Goal: Information Seeking & Learning: Learn about a topic

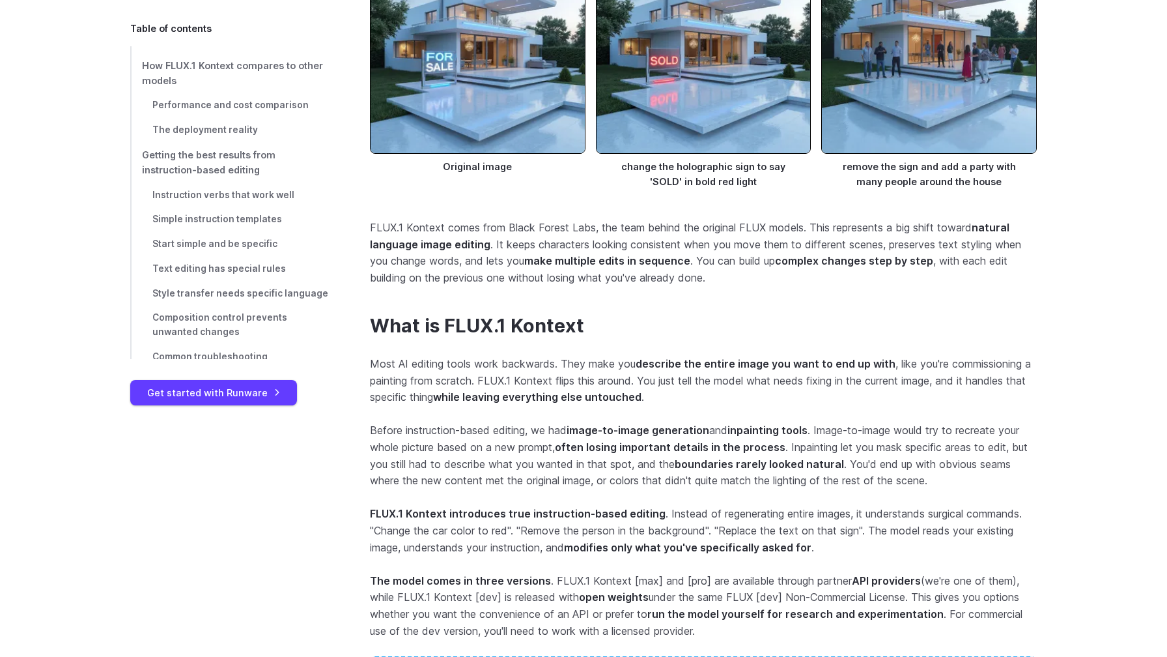
scroll to position [1316, 0]
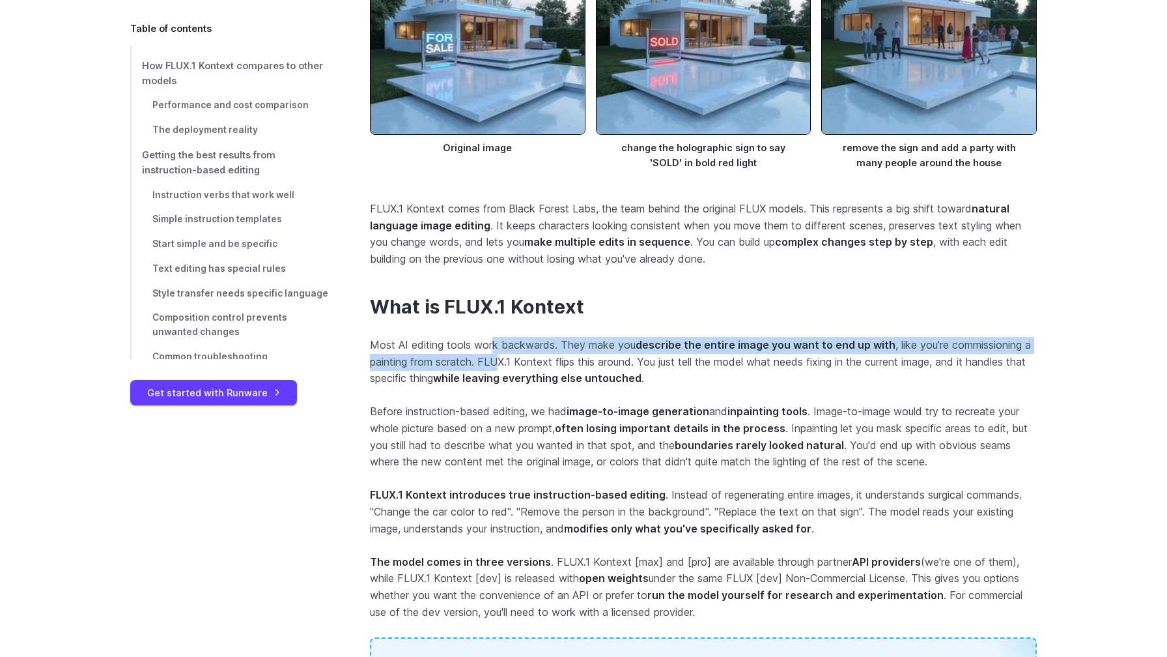
drag, startPoint x: 494, startPoint y: 342, endPoint x: 504, endPoint y: 354, distance: 15.4
click at [504, 354] on p "Most AI editing tools work backwards. They make you describe the entire image y…" at bounding box center [703, 362] width 667 height 50
drag, startPoint x: 522, startPoint y: 345, endPoint x: 532, endPoint y: 364, distance: 21.3
click at [532, 364] on p "Most AI editing tools work backwards. They make you describe the entire image y…" at bounding box center [703, 362] width 667 height 50
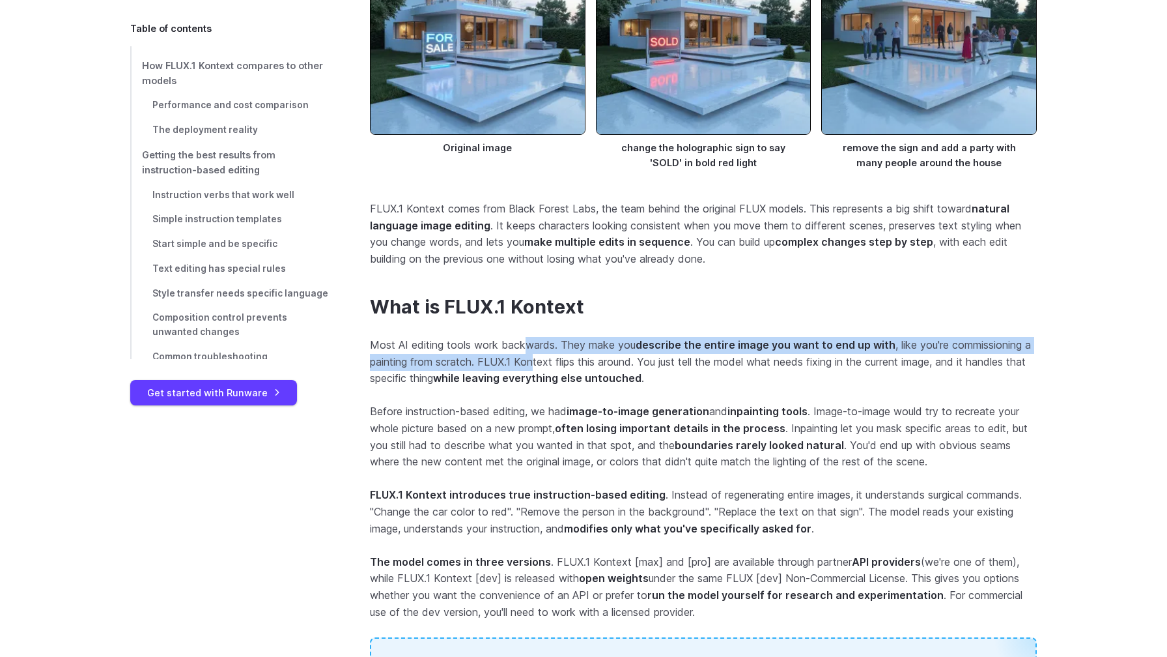
click at [532, 364] on p "Most AI editing tools work backwards. They make you describe the entire image y…" at bounding box center [703, 362] width 667 height 50
drag, startPoint x: 584, startPoint y: 350, endPoint x: 584, endPoint y: 359, distance: 9.1
click at [584, 359] on p "Most AI editing tools work backwards. They make you describe the entire image y…" at bounding box center [703, 362] width 667 height 50
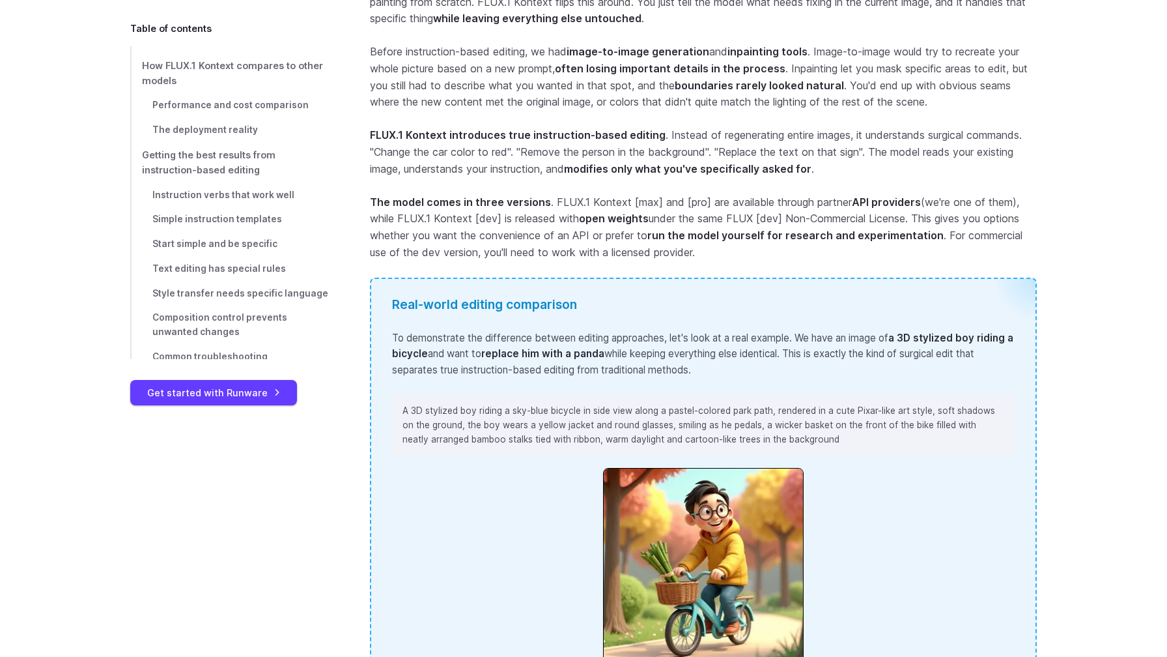
scroll to position [1680, 0]
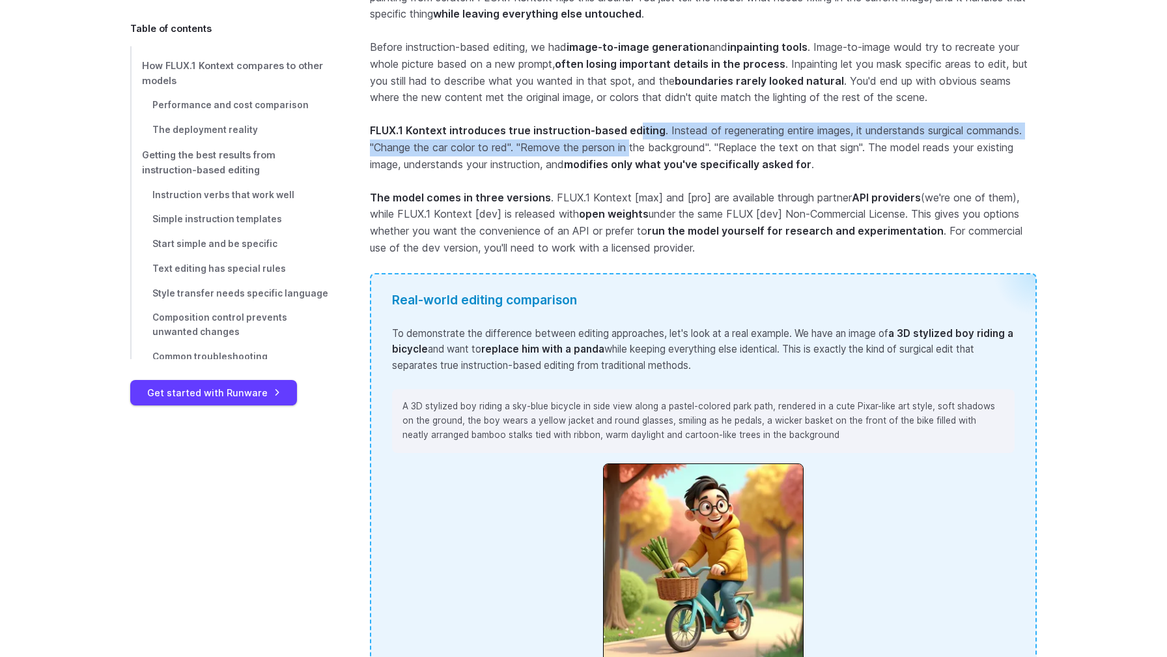
drag, startPoint x: 631, startPoint y: 130, endPoint x: 632, endPoint y: 143, distance: 12.4
click at [632, 143] on p "FLUX.1 Kontext introduces true instruction-based editing . Instead of regenerat…" at bounding box center [703, 147] width 667 height 50
drag, startPoint x: 670, startPoint y: 135, endPoint x: 670, endPoint y: 151, distance: 16.3
click at [670, 151] on p "FLUX.1 Kontext introduces true instruction-based editing . Instead of regenerat…" at bounding box center [703, 147] width 667 height 50
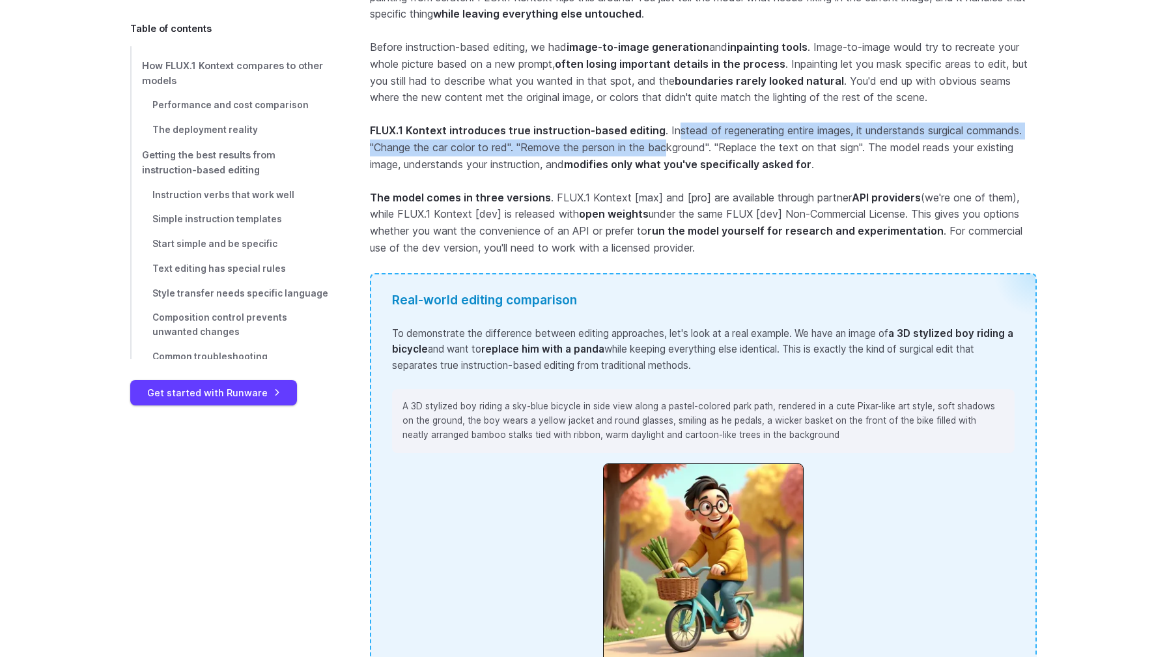
click at [670, 151] on p "FLUX.1 Kontext introduces true instruction-based editing . Instead of regenerat…" at bounding box center [703, 147] width 667 height 50
drag, startPoint x: 683, startPoint y: 133, endPoint x: 683, endPoint y: 147, distance: 14.3
click at [683, 147] on p "FLUX.1 Kontext introduces true instruction-based editing . Instead of regenerat…" at bounding box center [703, 147] width 667 height 50
drag, startPoint x: 696, startPoint y: 129, endPoint x: 696, endPoint y: 155, distance: 26.1
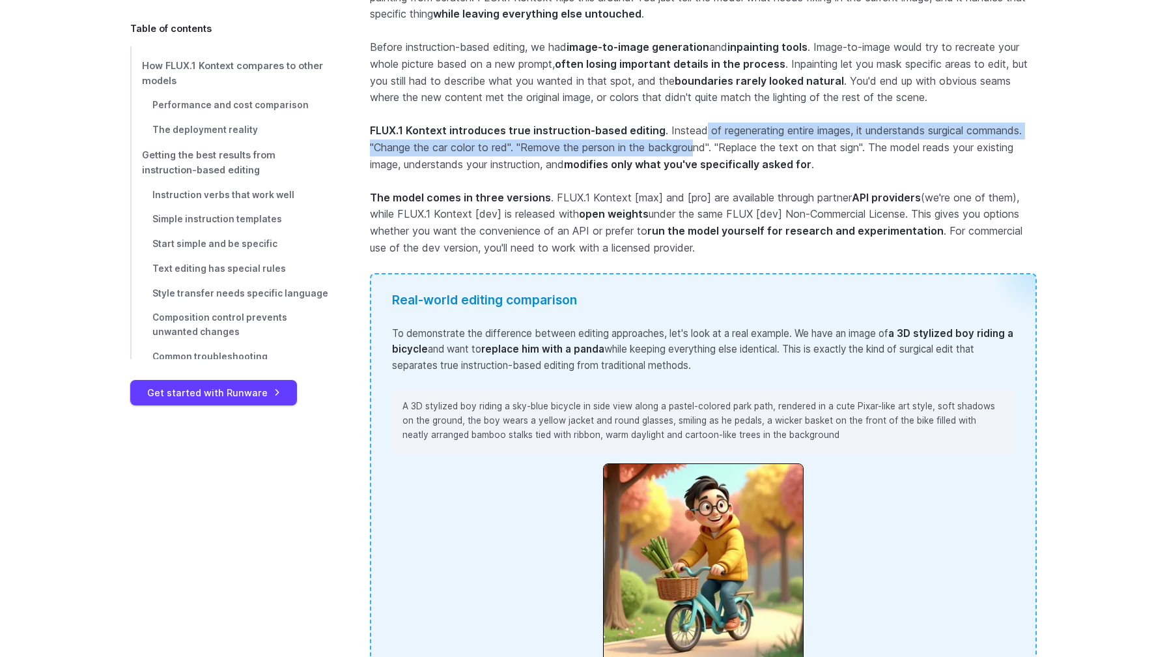
click at [696, 155] on p "FLUX.1 Kontext introduces true instruction-based editing . Instead of regenerat…" at bounding box center [703, 147] width 667 height 50
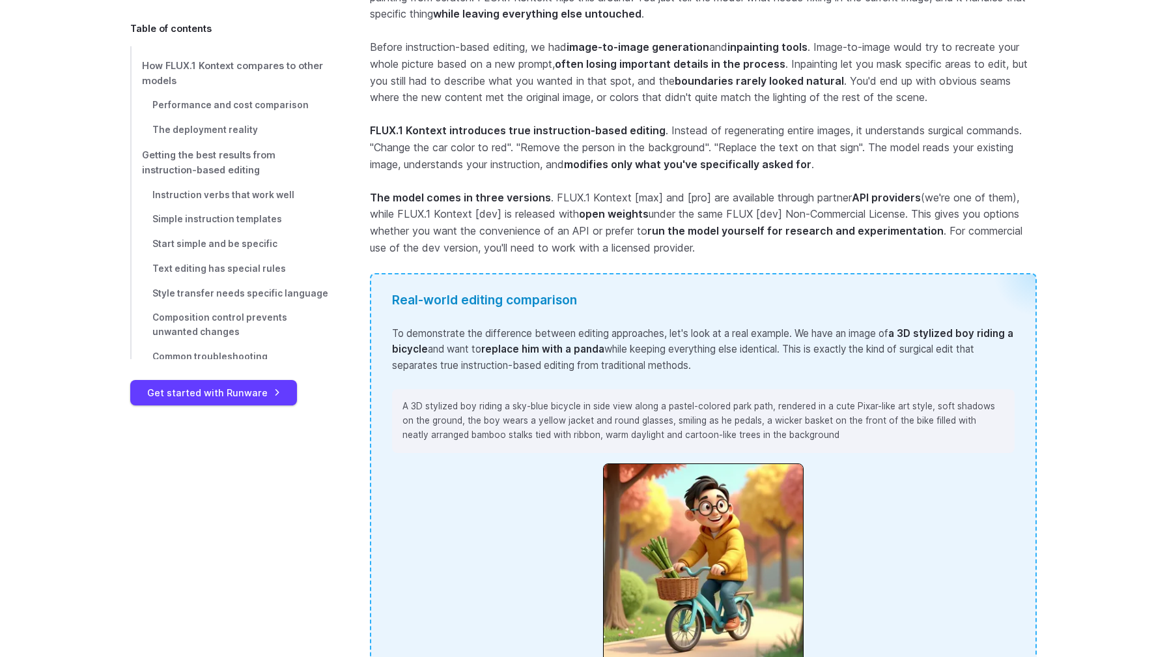
drag, startPoint x: 571, startPoint y: 154, endPoint x: 577, endPoint y: 159, distance: 7.8
click at [577, 159] on p "FLUX.1 Kontext introduces true instruction-based editing . Instead of regenerat…" at bounding box center [703, 147] width 667 height 50
click at [577, 159] on strong "modifies only what you've specifically asked for" at bounding box center [688, 164] width 248 height 13
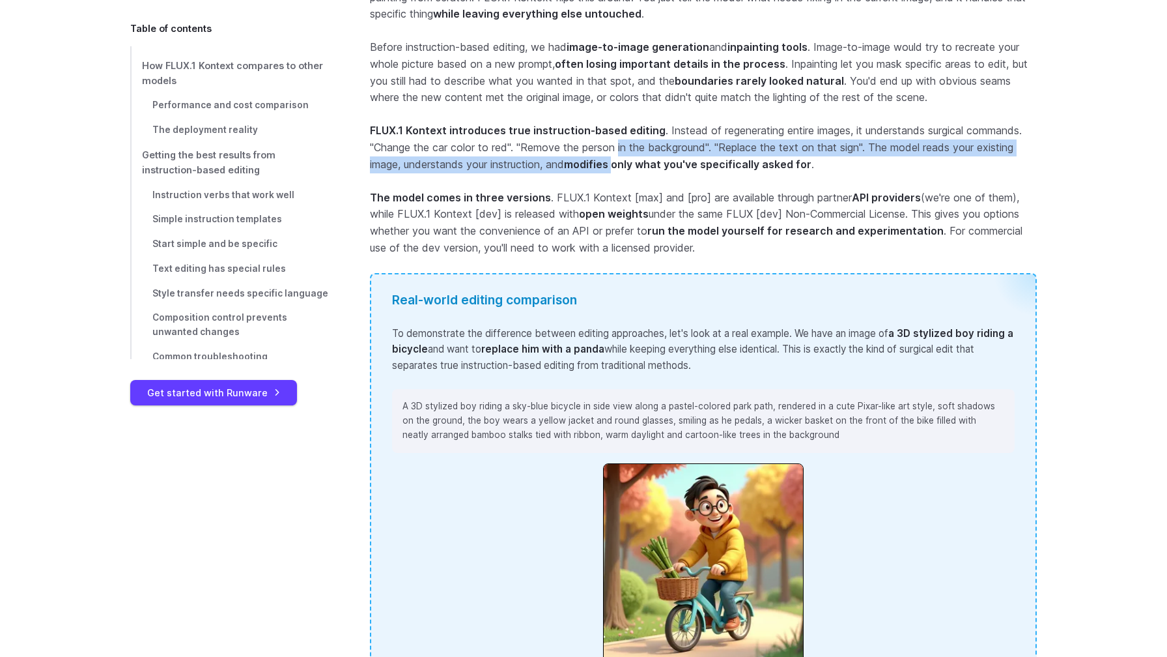
drag, startPoint x: 620, startPoint y: 140, endPoint x: 621, endPoint y: 161, distance: 20.9
click at [621, 161] on p "FLUX.1 Kontext introduces true instruction-based editing . Instead of regenerat…" at bounding box center [703, 147] width 667 height 50
click at [621, 161] on strong "modifies only what you've specifically asked for" at bounding box center [688, 164] width 248 height 13
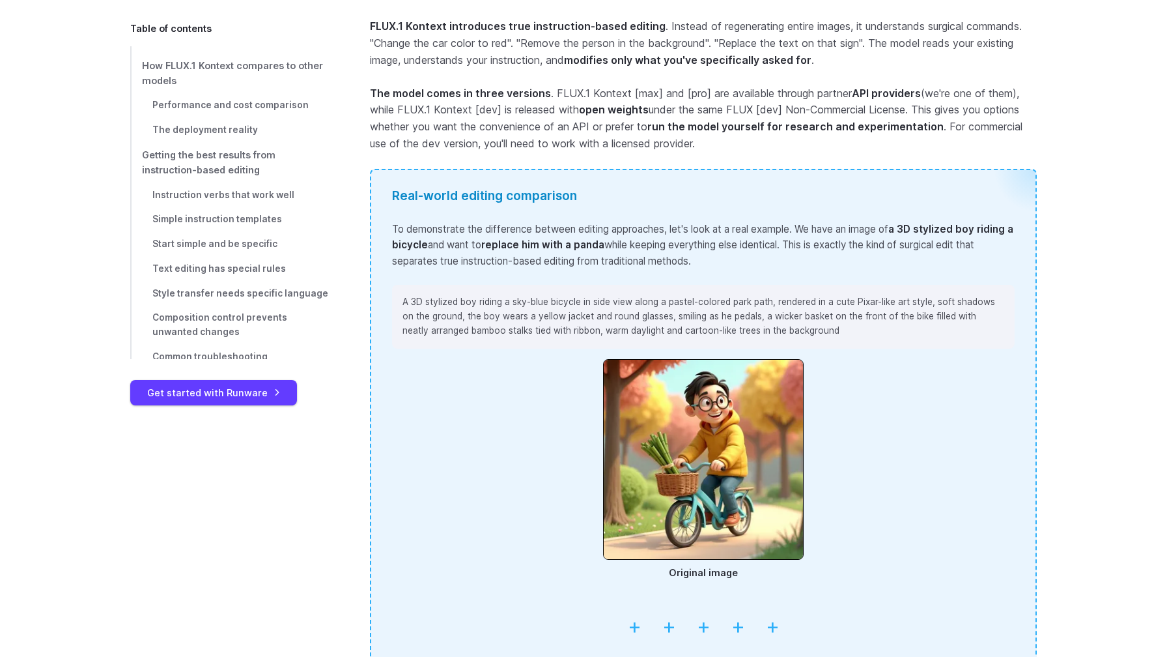
scroll to position [1792, 0]
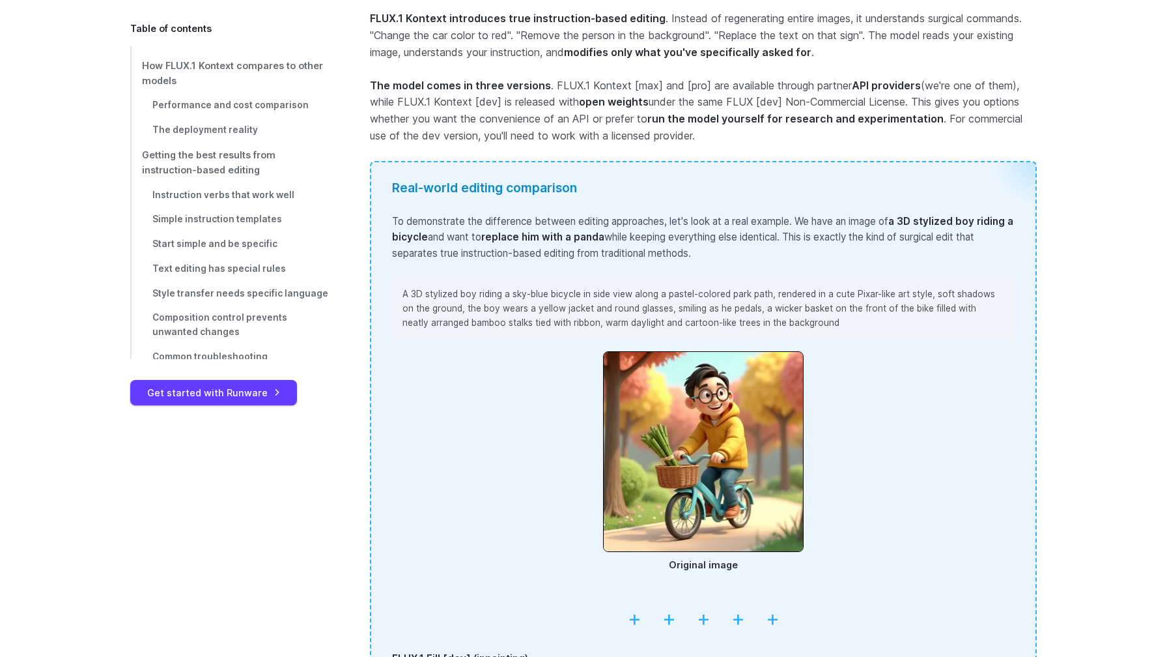
click at [502, 51] on p "FLUX.1 Kontext introduces true instruction-based editing . Instead of regenerat…" at bounding box center [703, 35] width 667 height 50
click at [592, 51] on strong "modifies only what you've specifically asked for" at bounding box center [688, 52] width 248 height 13
click at [666, 50] on strong "modifies only what you've specifically asked for" at bounding box center [688, 52] width 248 height 13
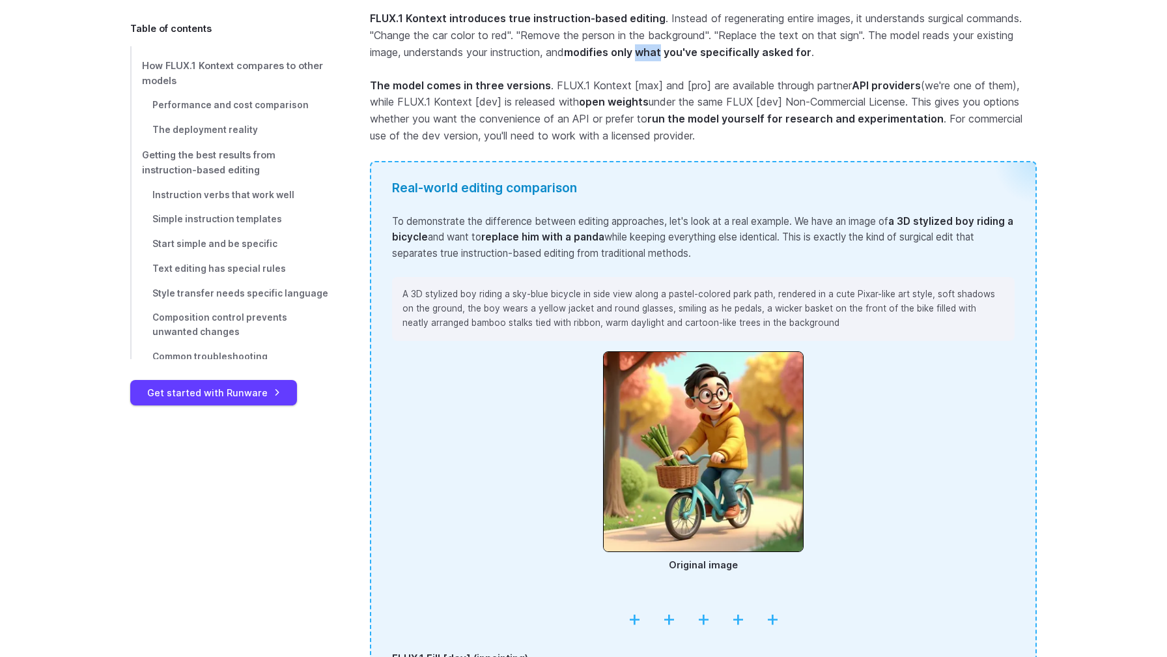
click at [666, 50] on strong "modifies only what you've specifically asked for" at bounding box center [688, 52] width 248 height 13
click at [721, 55] on strong "modifies only what you've specifically asked for" at bounding box center [688, 52] width 248 height 13
click at [436, 84] on strong "The model comes in three versions" at bounding box center [460, 85] width 181 height 13
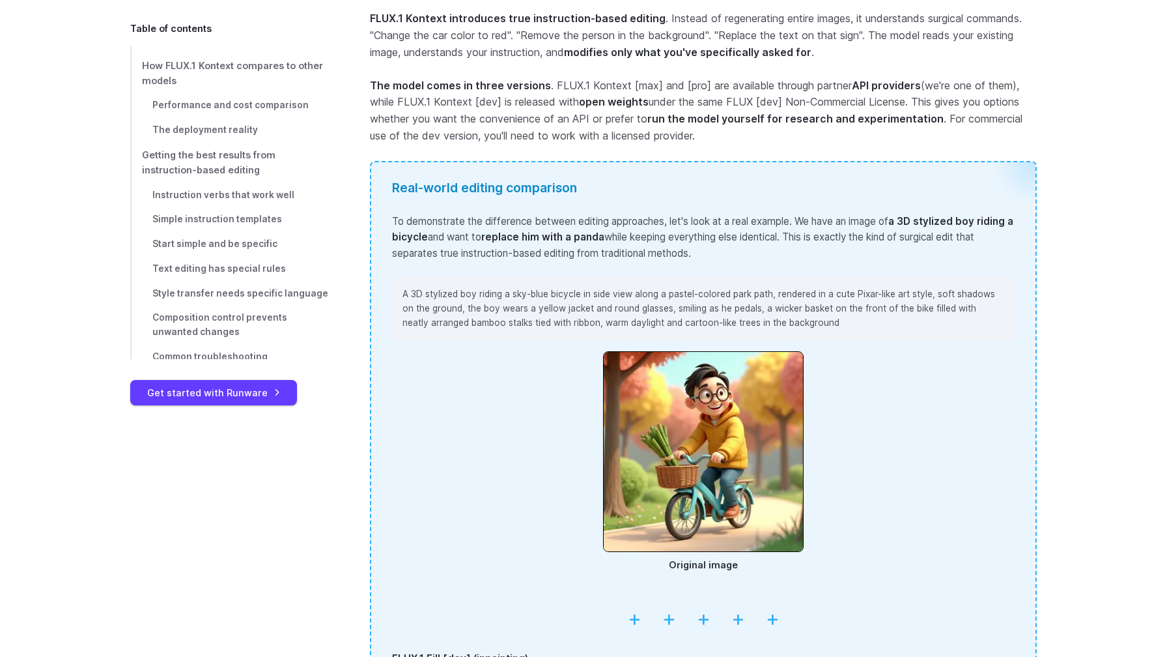
click at [492, 84] on strong "The model comes in three versions" at bounding box center [460, 85] width 181 height 13
click at [567, 84] on p "The model comes in three versions . FLUX.1 Kontext [max] and [pro] are availabl…" at bounding box center [703, 111] width 667 height 66
click at [521, 85] on strong "The model comes in three versions" at bounding box center [460, 85] width 181 height 13
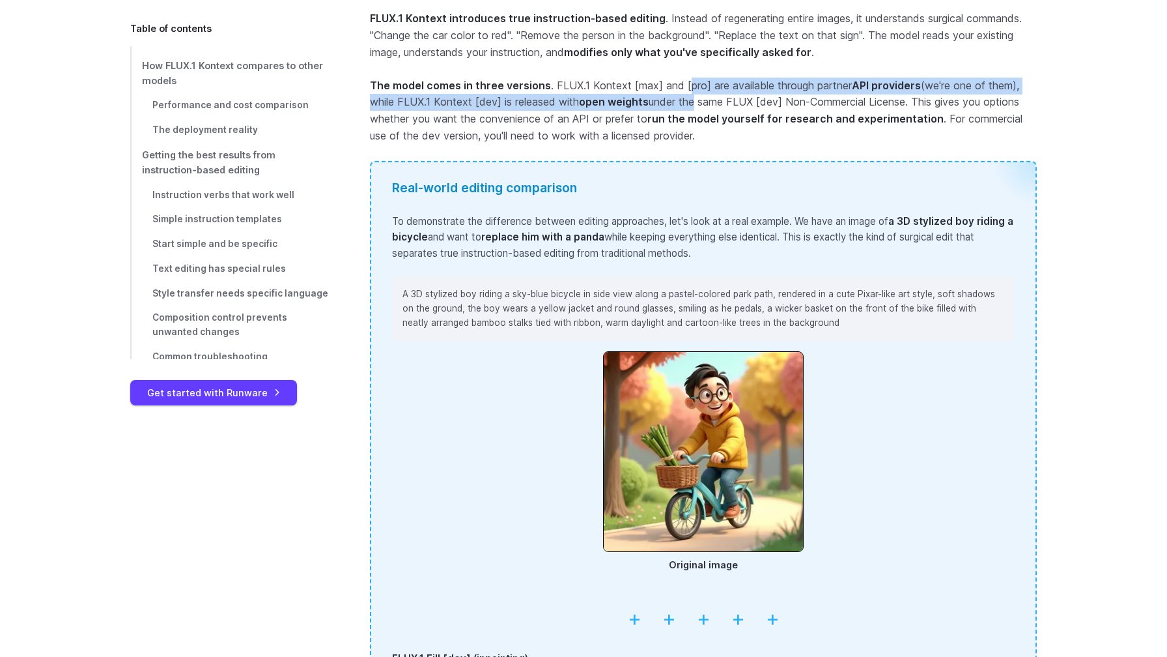
drag, startPoint x: 685, startPoint y: 86, endPoint x: 701, endPoint y: 98, distance: 20.5
click at [701, 98] on p "The model comes in three versions . FLUX.1 Kontext [max] and [pro] are availabl…" at bounding box center [703, 111] width 667 height 66
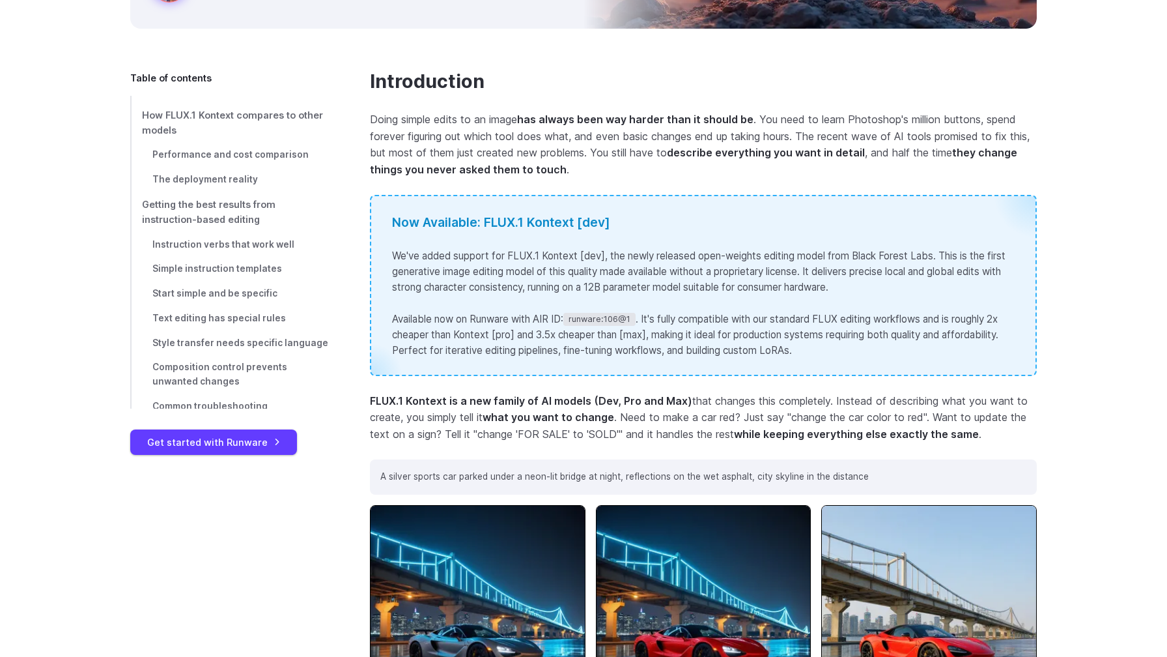
scroll to position [0, 0]
